Goal: Information Seeking & Learning: Learn about a topic

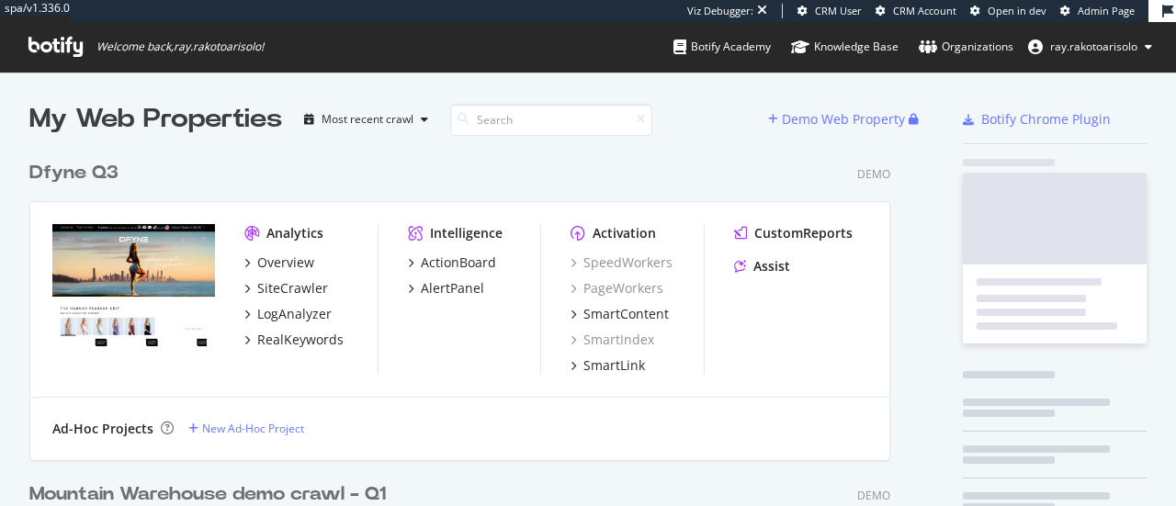
scroll to position [5829, 861]
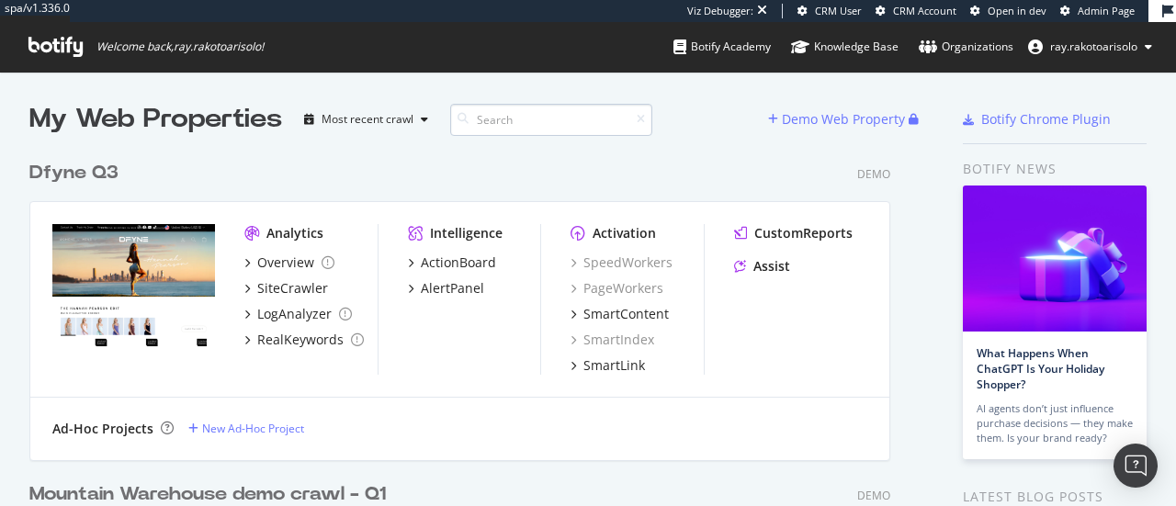
click at [523, 118] on input at bounding box center [551, 120] width 202 height 32
click at [1072, 48] on span "ray.rakotoarisolo" at bounding box center [1093, 47] width 87 height 16
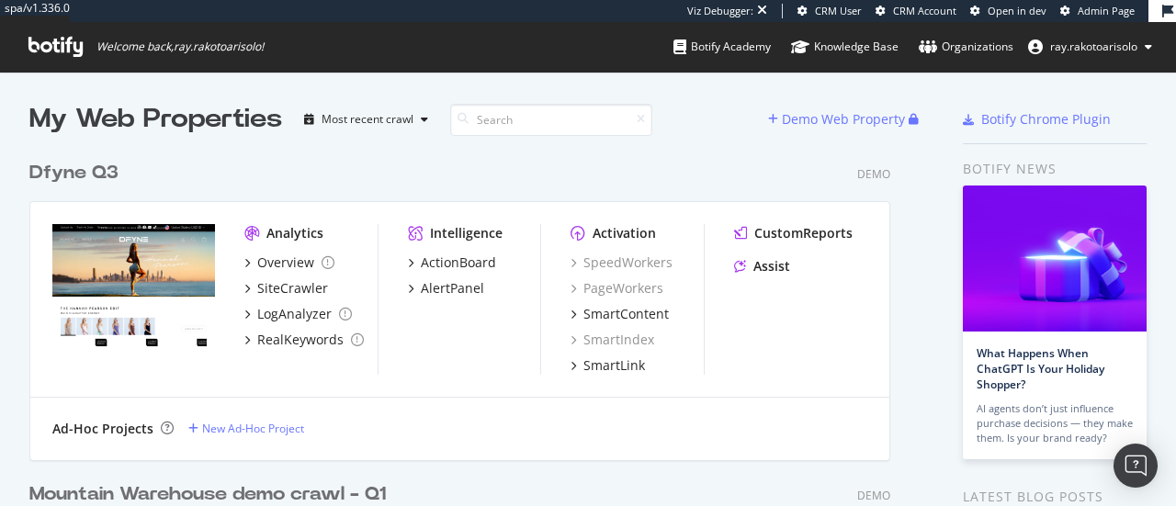
click at [71, 40] on icon at bounding box center [55, 47] width 54 height 20
click at [114, 120] on div "My Web Properties" at bounding box center [155, 119] width 253 height 37
click at [1102, 49] on span "ray.rakotoarisolo" at bounding box center [1093, 47] width 87 height 16
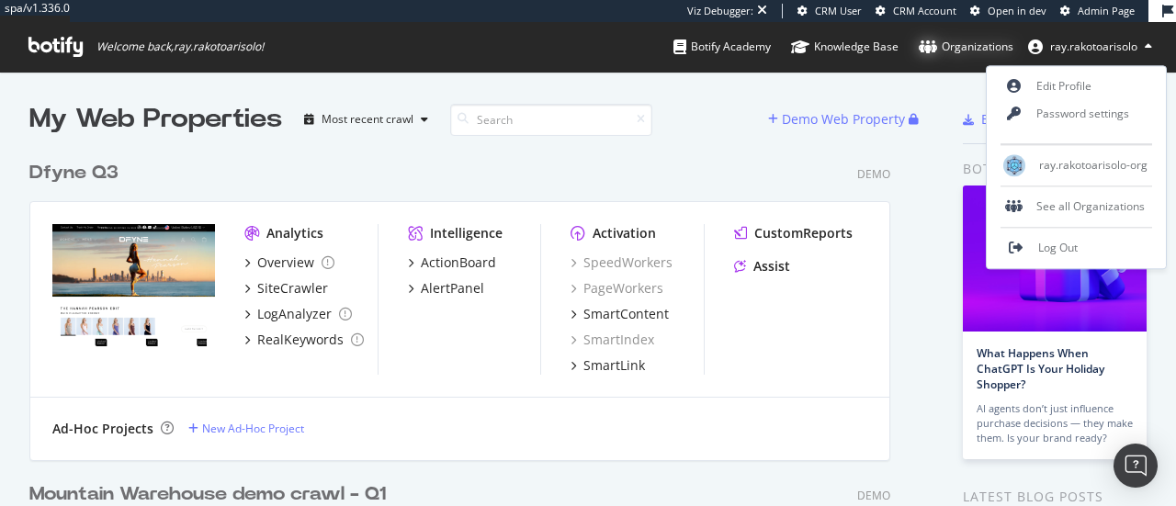
click at [968, 52] on div "Organizations" at bounding box center [966, 47] width 95 height 18
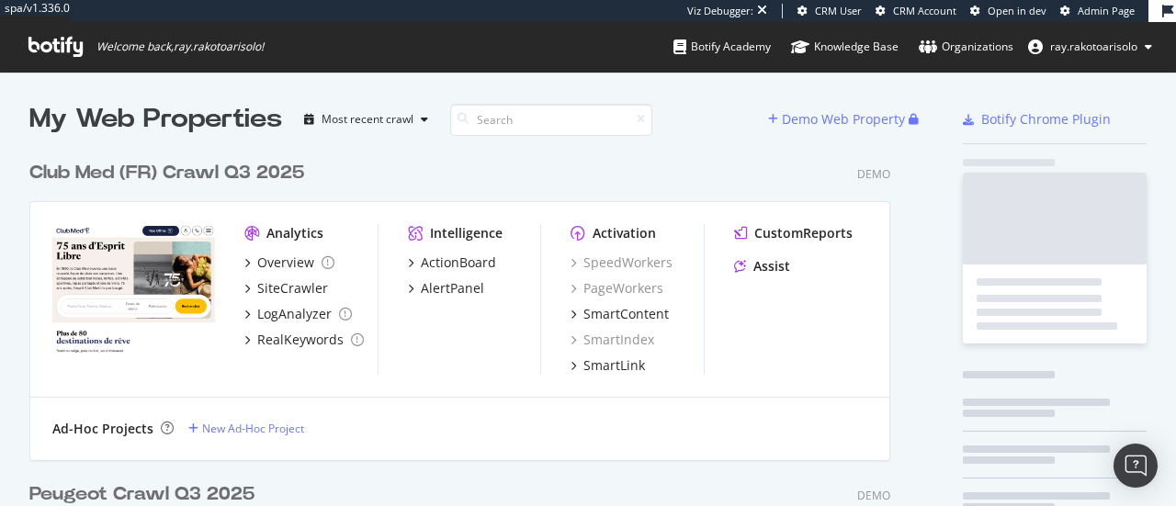
scroll to position [5858, 861]
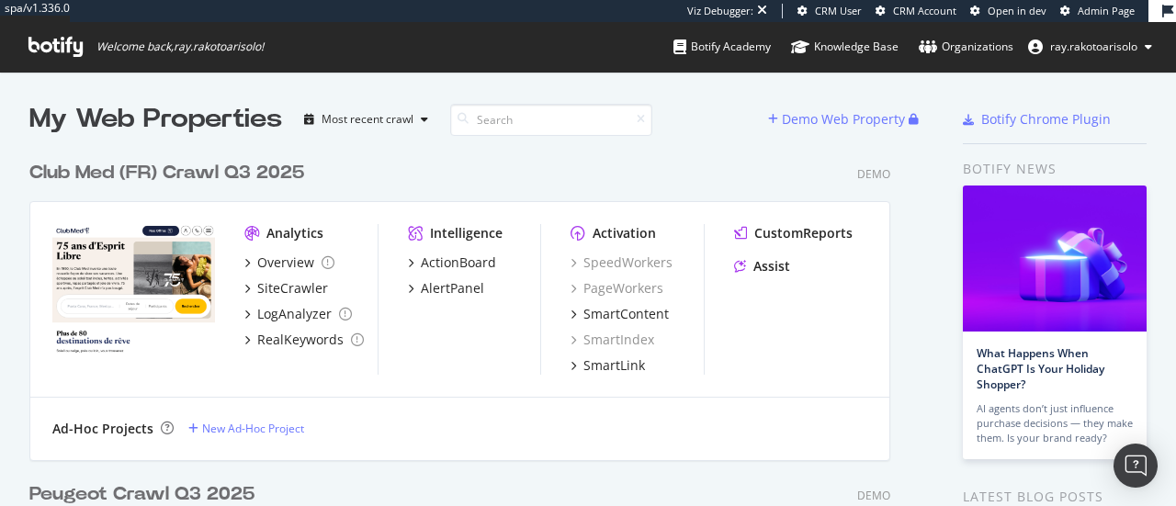
click at [243, 176] on div "Club Med (FR) Crawl Q3 2025" at bounding box center [166, 173] width 275 height 27
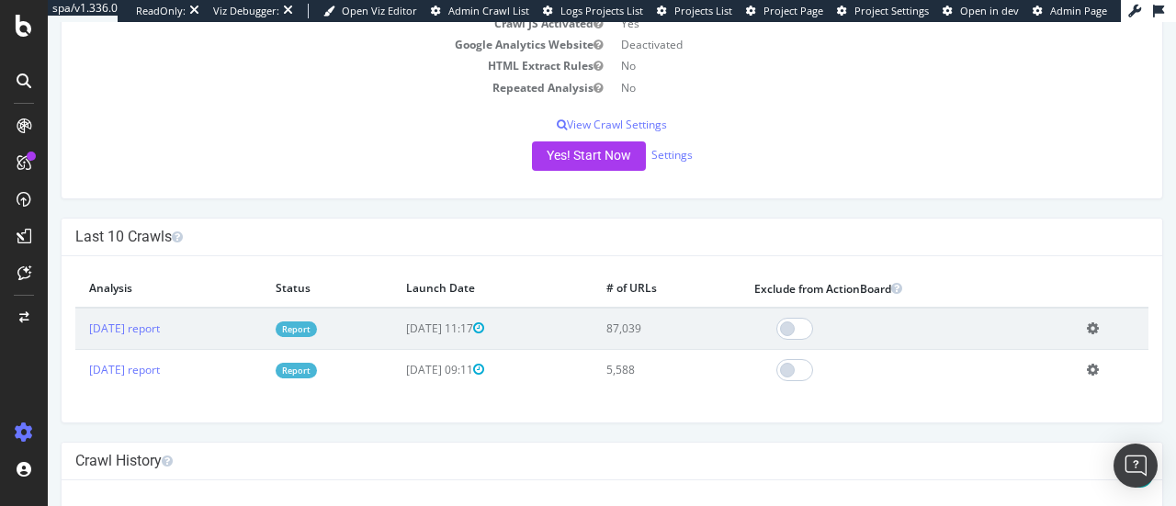
scroll to position [294, 0]
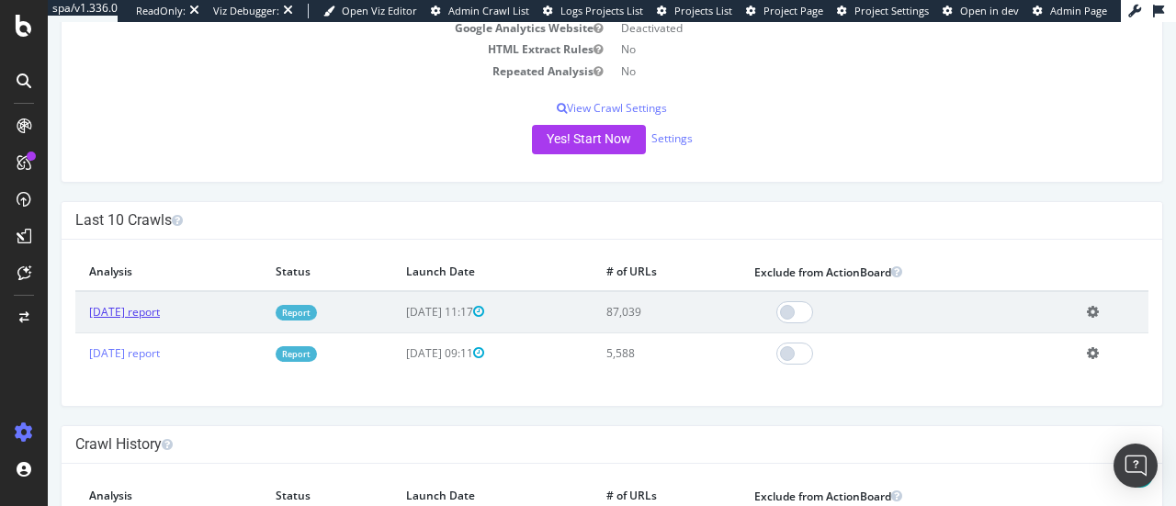
click at [147, 308] on link "[DATE] report" at bounding box center [124, 312] width 71 height 16
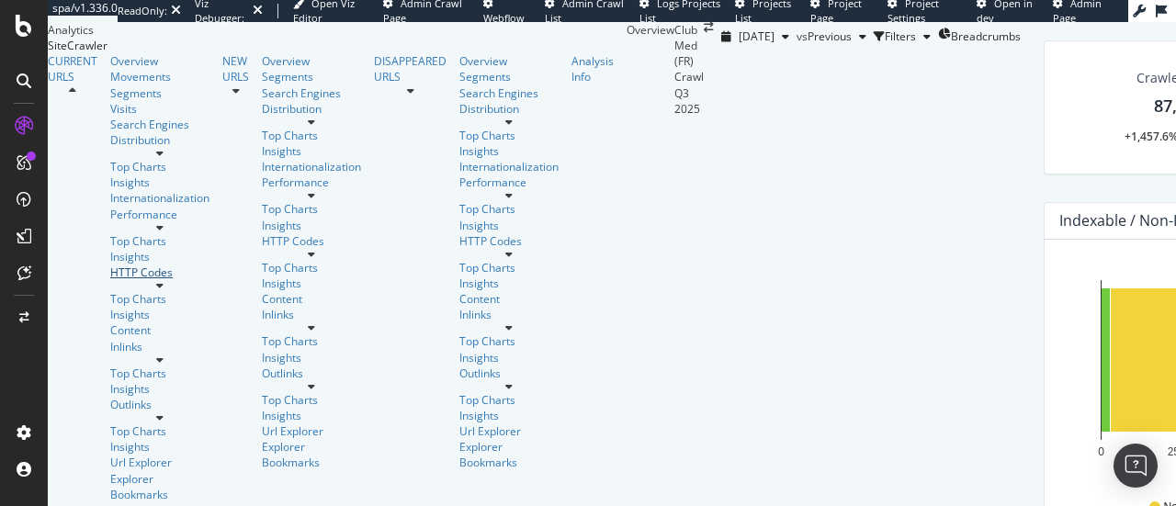
scroll to position [124, 0]
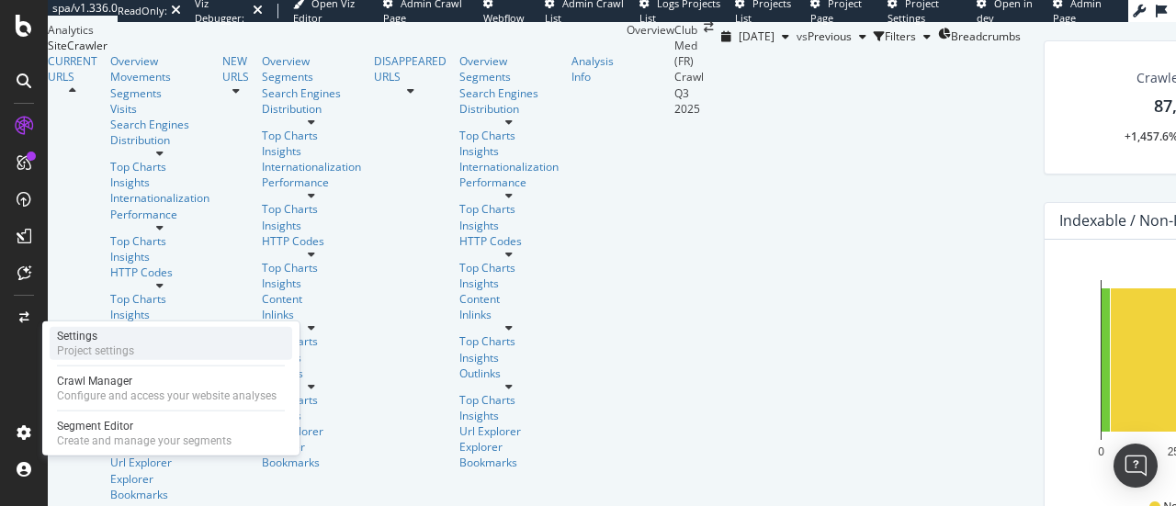
click at [112, 350] on div "Project settings" at bounding box center [95, 351] width 77 height 15
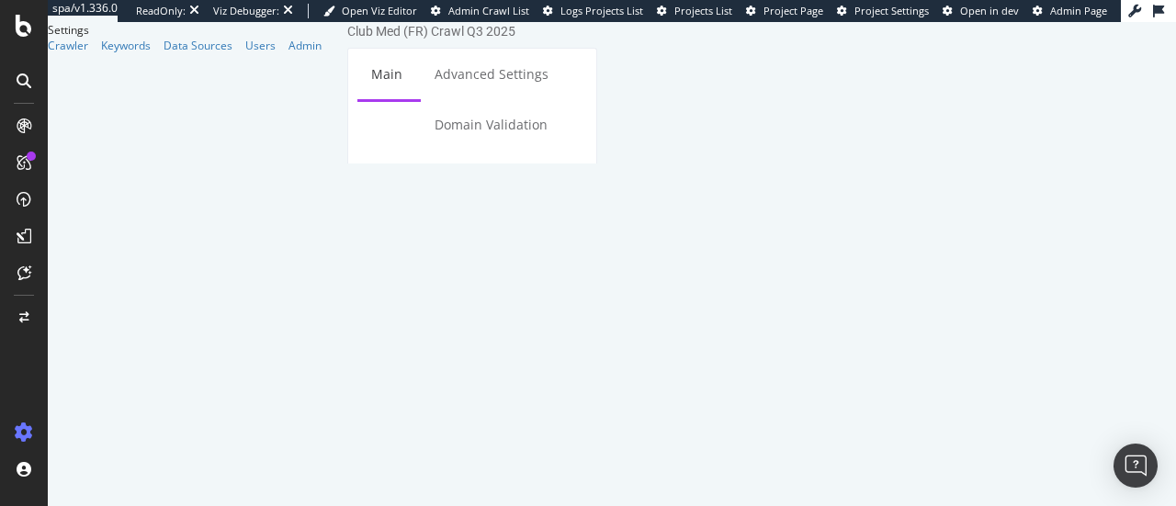
drag, startPoint x: 669, startPoint y: 267, endPoint x: 502, endPoint y: 273, distance: 167.4
click at [502, 348] on div "Start URLs [URL][DOMAIN_NAME]" at bounding box center [472, 389] width 248 height 83
click at [583, 233] on h3 "Scope" at bounding box center [472, 245] width 221 height 24
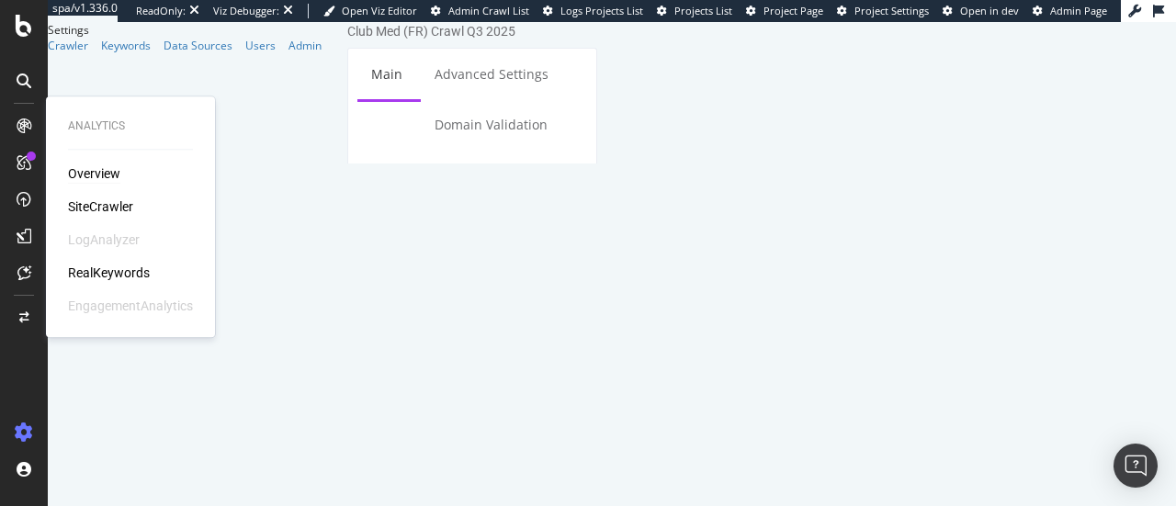
click at [107, 182] on div "Overview" at bounding box center [94, 174] width 52 height 18
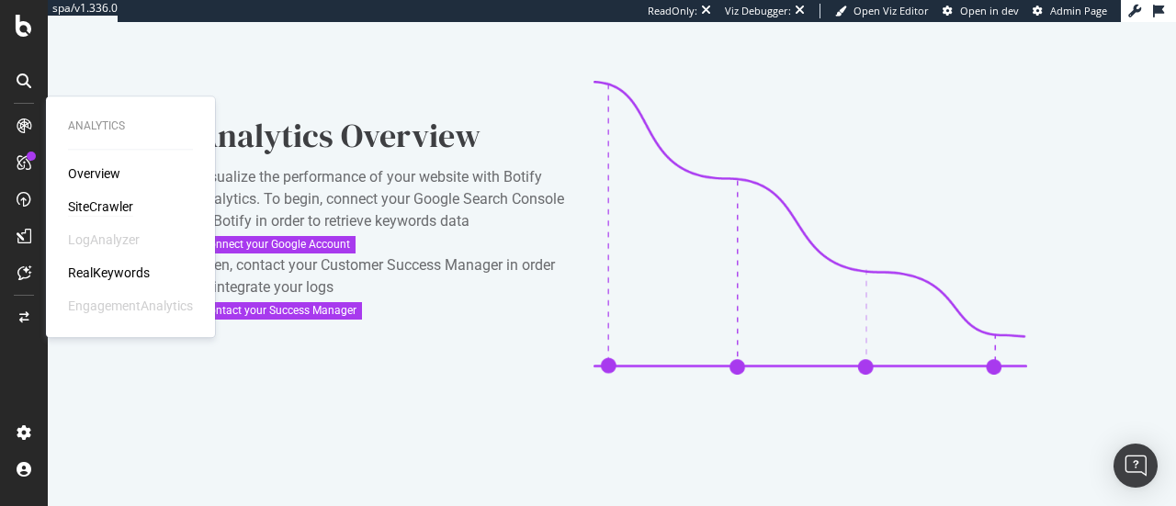
click at [111, 210] on div "SiteCrawler" at bounding box center [100, 207] width 65 height 18
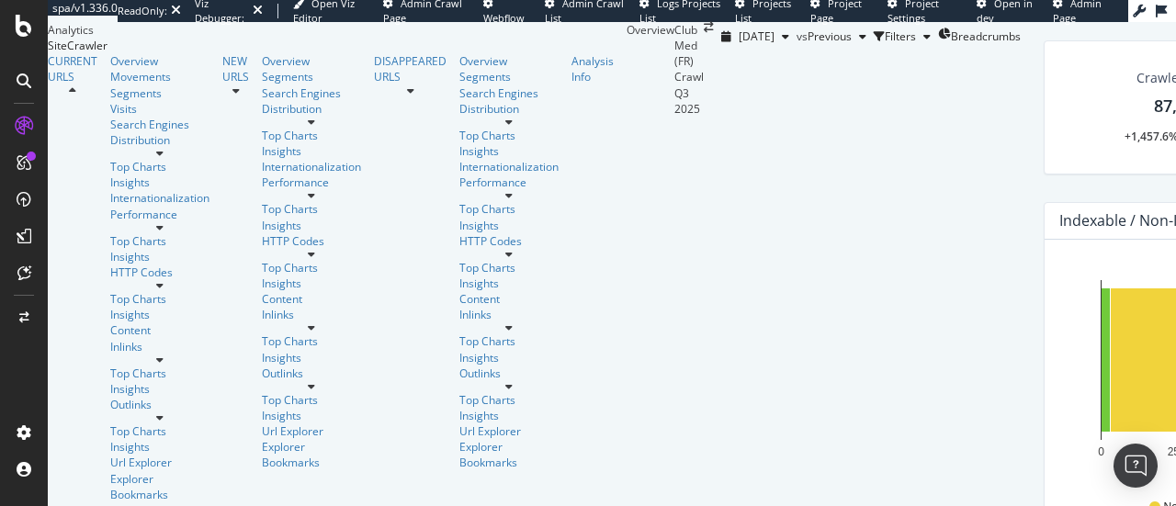
scroll to position [350, 0]
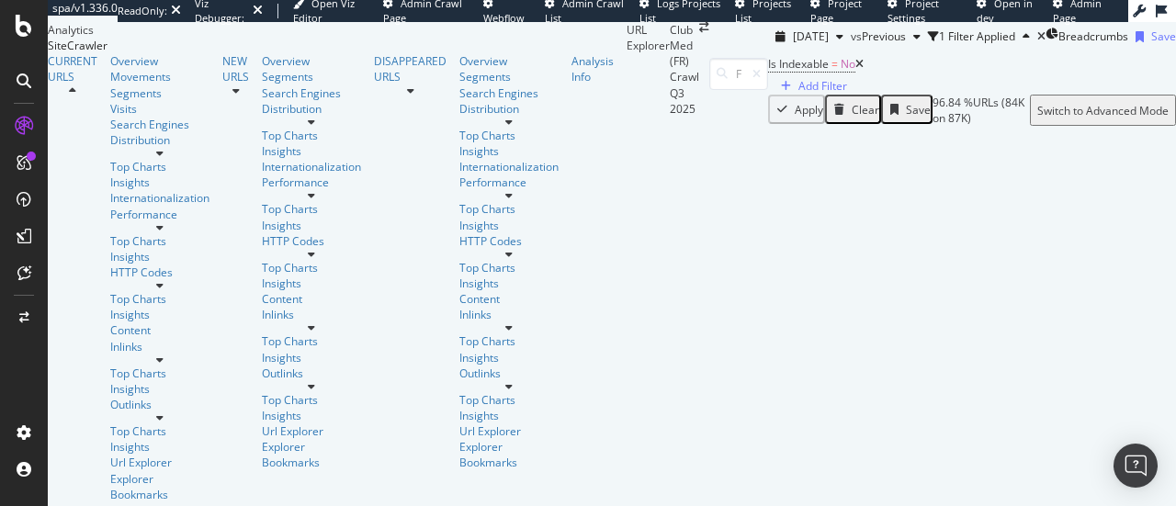
scroll to position [174, 0]
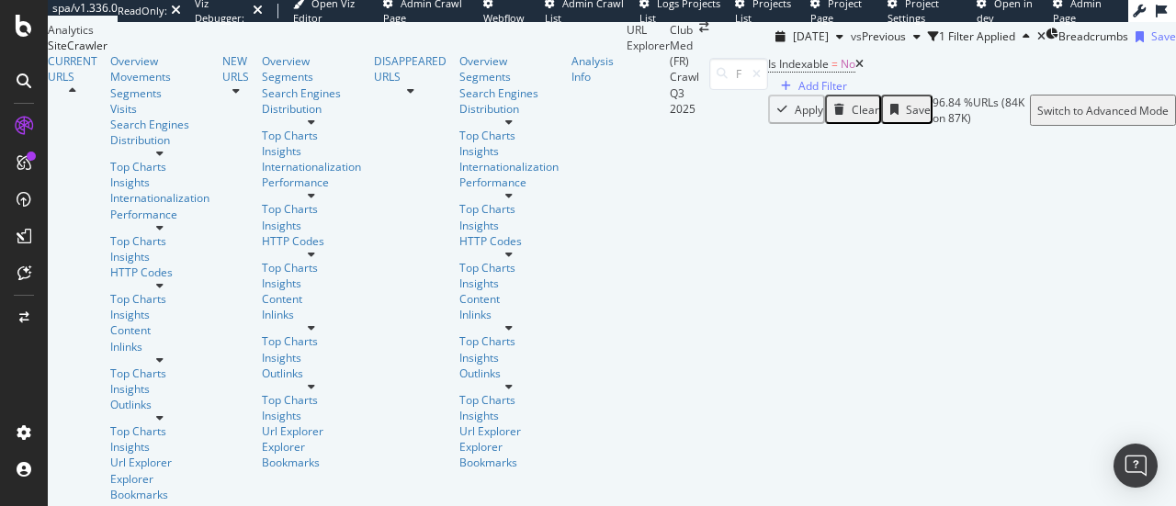
scroll to position [1701, 0]
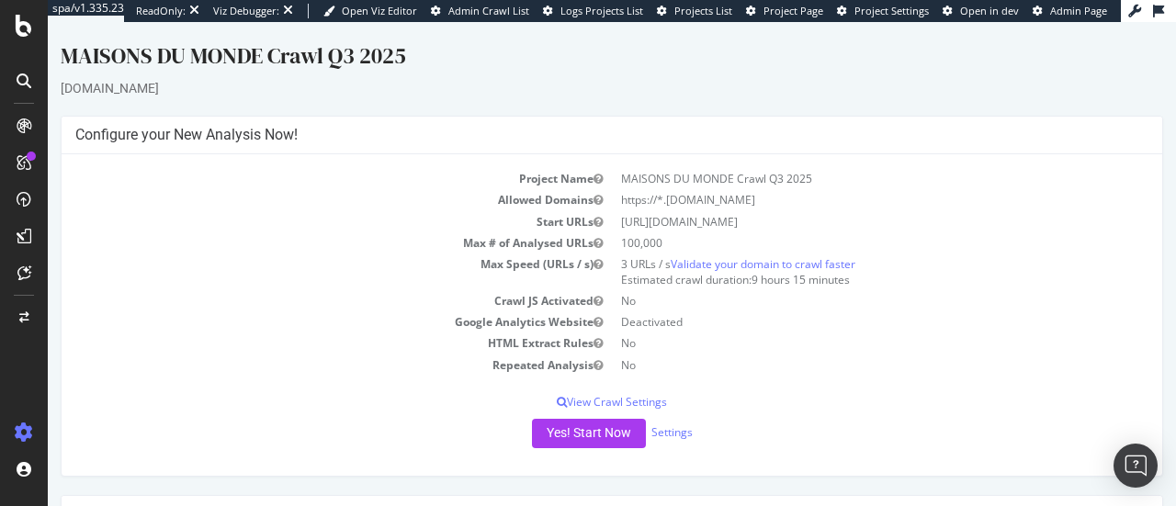
click at [39, 85] on div at bounding box center [24, 80] width 44 height 29
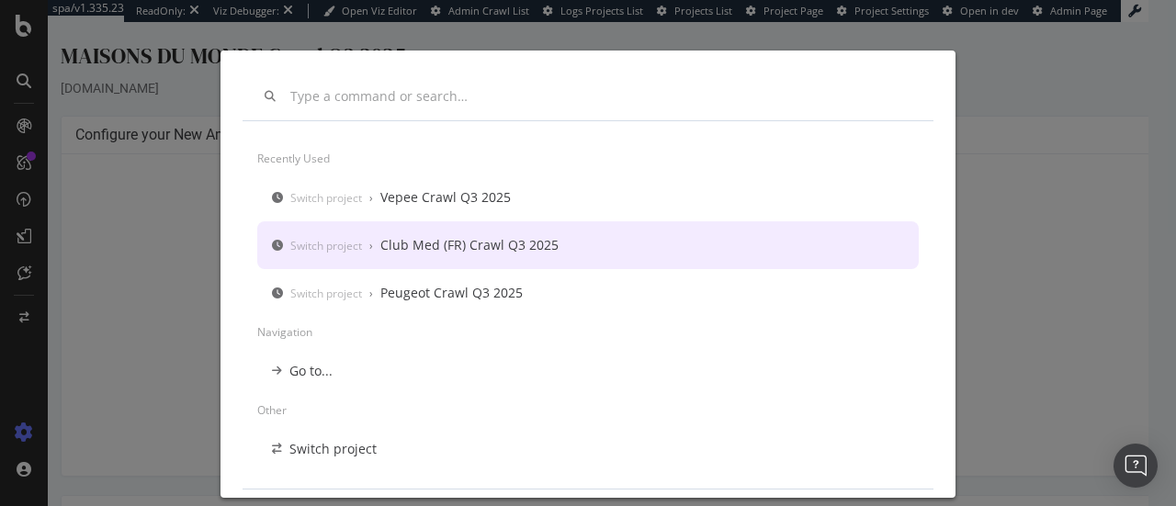
click at [458, 245] on div "Club Med (FR) Crawl Q3 2025" at bounding box center [469, 245] width 178 height 18
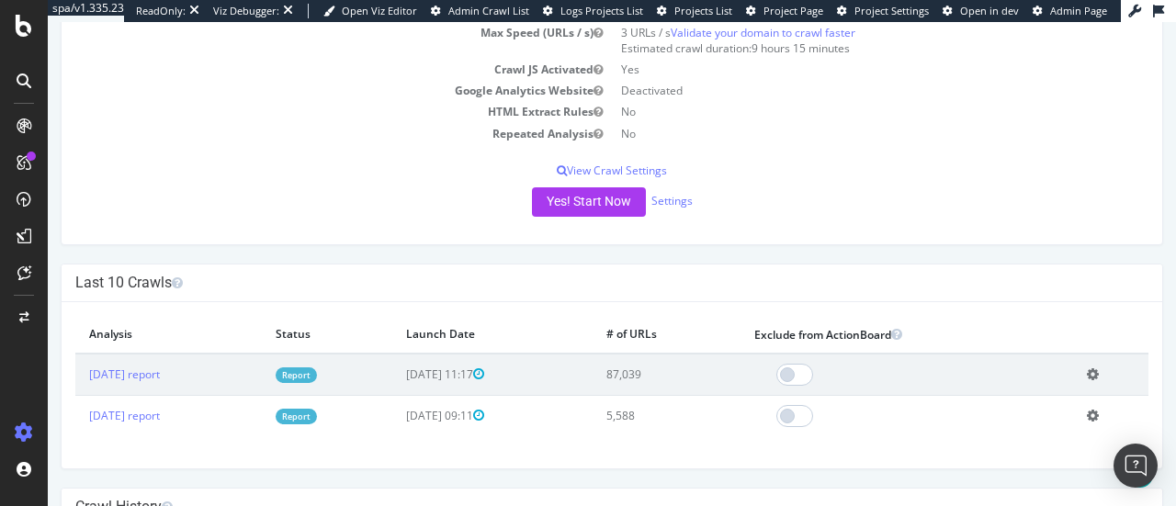
scroll to position [264, 0]
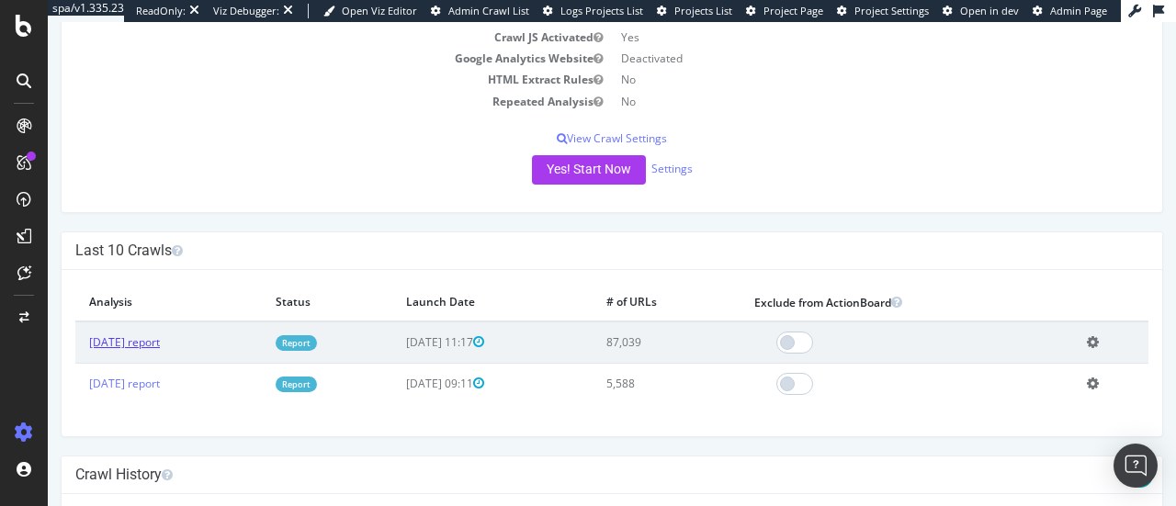
click at [160, 343] on link "[DATE] report" at bounding box center [124, 343] width 71 height 16
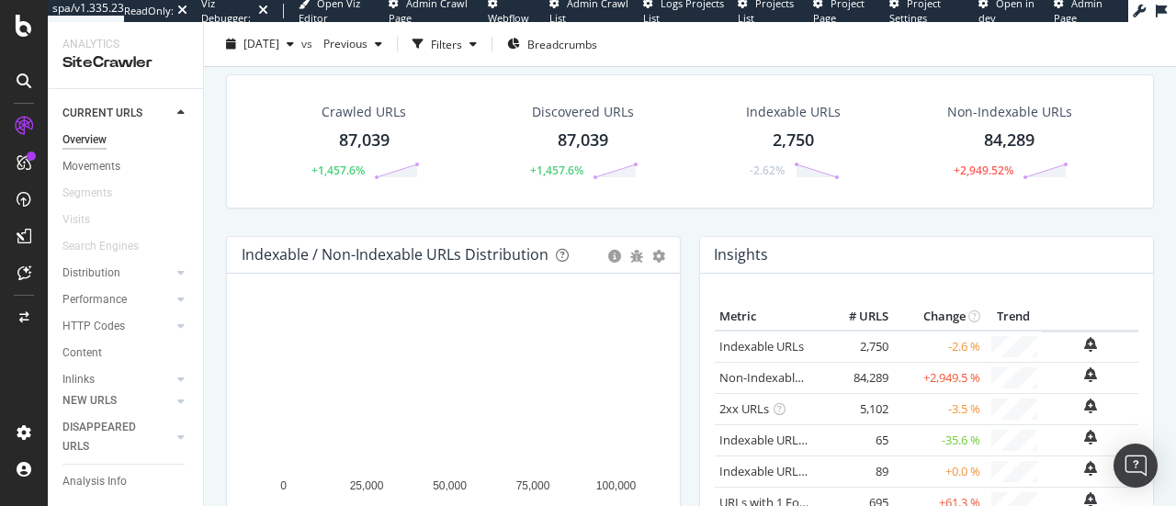
scroll to position [37, 0]
